Goal: Task Accomplishment & Management: Manage account settings

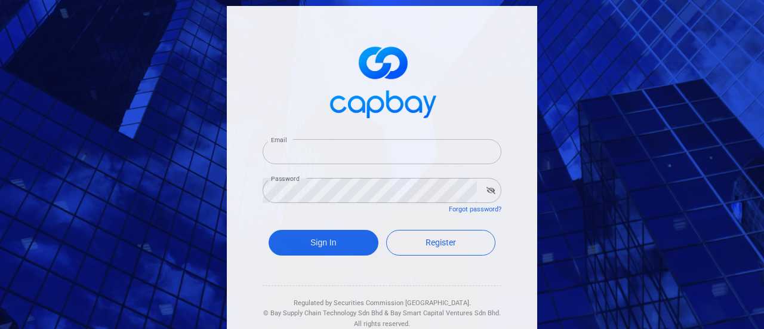
type input "[EMAIL_ADDRESS][DOMAIN_NAME]"
click at [487, 189] on icon "button" at bounding box center [490, 190] width 9 height 7
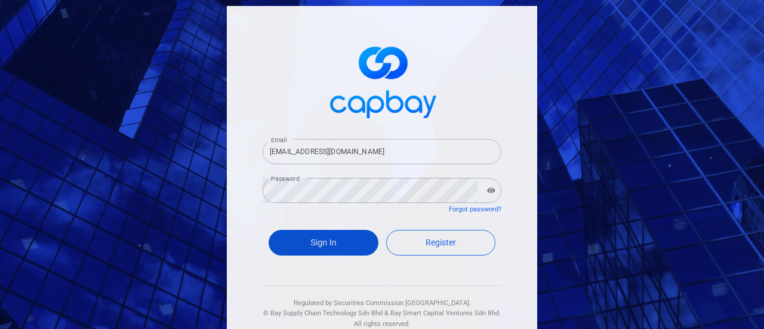
click at [298, 239] on button "Sign In" at bounding box center [324, 243] width 110 height 26
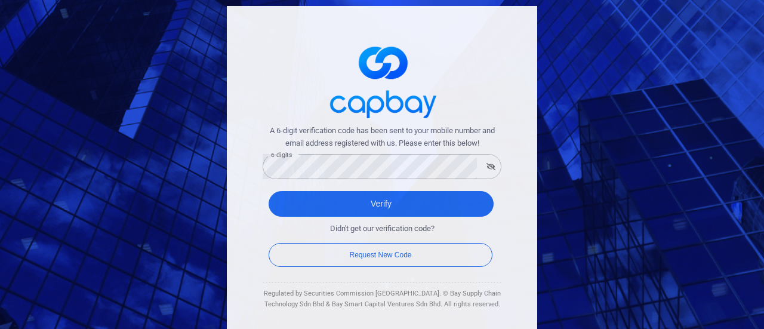
click at [247, 233] on div "A 6-digit verification code has been sent to your mobile number and email addre…" at bounding box center [382, 173] width 310 height 334
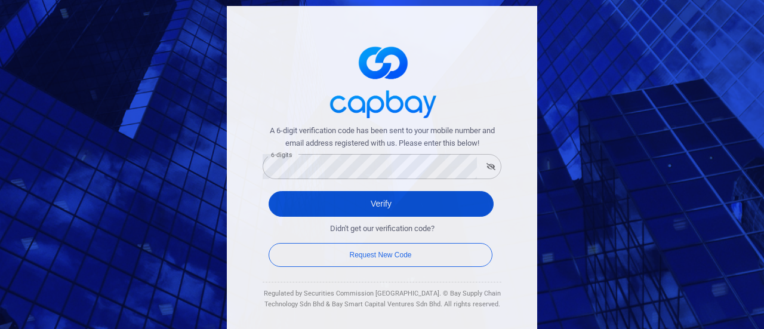
click at [312, 208] on button "Verify" at bounding box center [381, 204] width 225 height 26
